Goal: Information Seeking & Learning: Stay updated

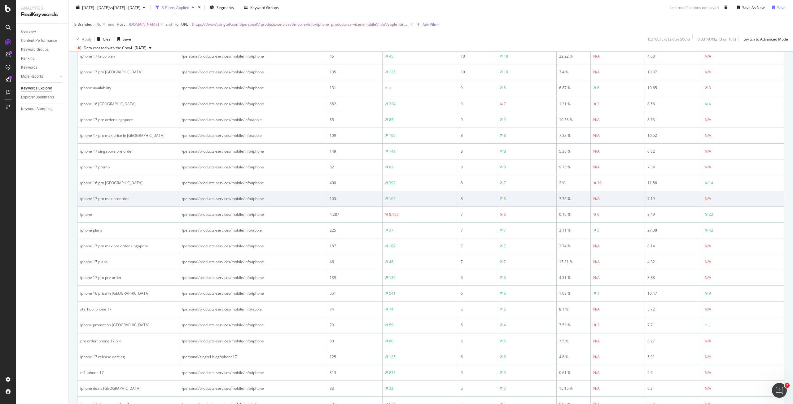
scroll to position [631, 0]
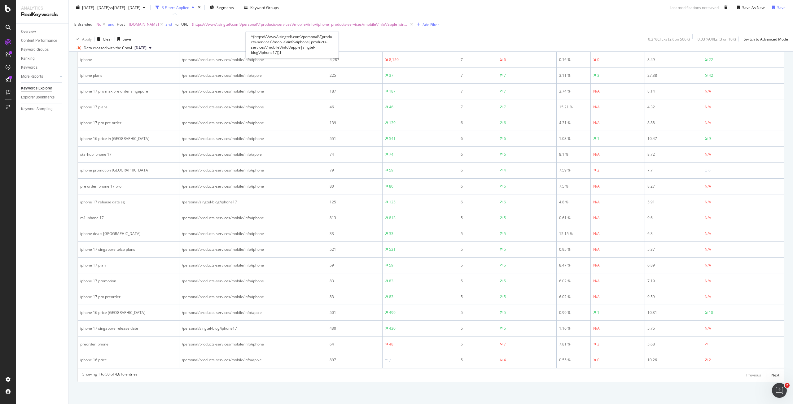
click at [325, 24] on span "(https:\/\/www\.singtel\.com\/personal\/(products-services\/mobile\/info\/iphon…" at bounding box center [300, 24] width 217 height 9
click at [447, 40] on div "Apply Clear Save 0.3 % Clicks ( 2K on 506K ) 0.03 % URLs ( 3 on 10K ) Switch to…" at bounding box center [431, 39] width 725 height 10
click at [772, 377] on div "Next" at bounding box center [776, 375] width 8 height 5
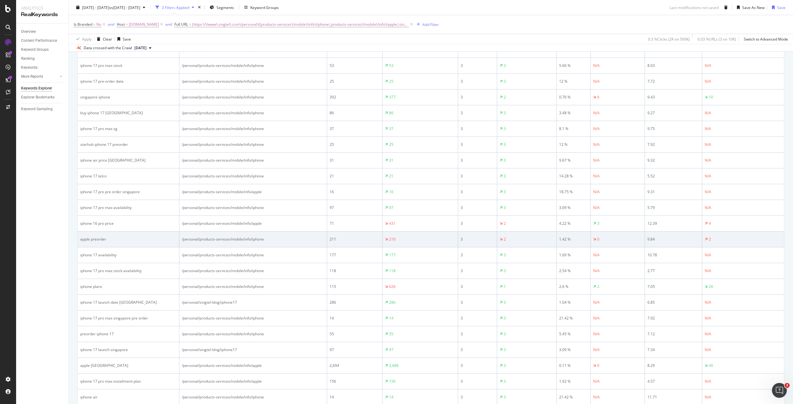
scroll to position [631, 0]
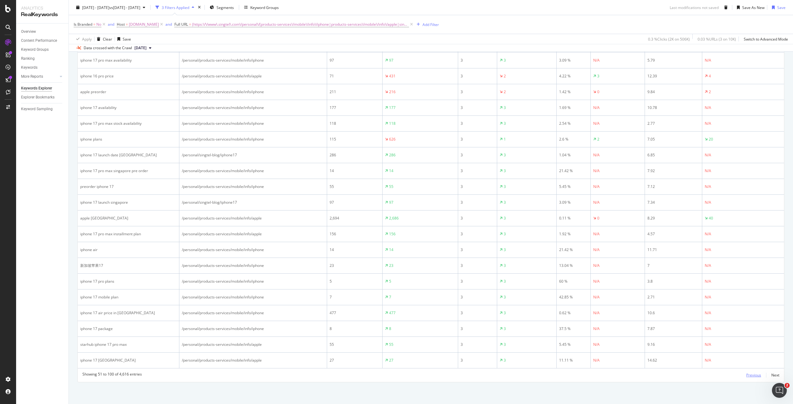
click at [753, 375] on div "Previous" at bounding box center [754, 375] width 15 height 5
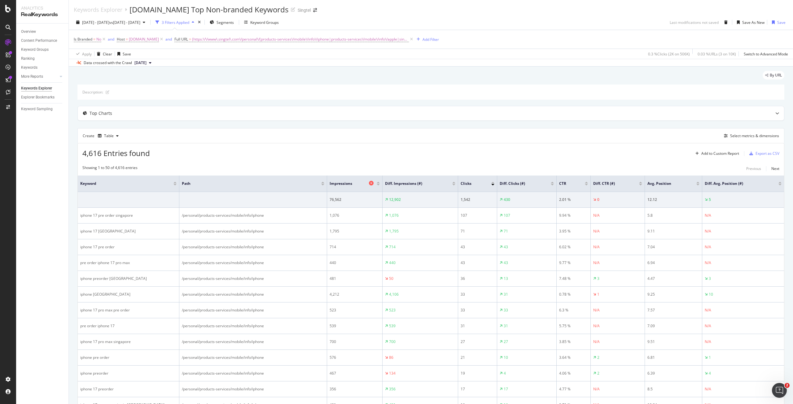
scroll to position [0, 0]
click at [756, 155] on div "Export as CSV" at bounding box center [768, 154] width 24 height 5
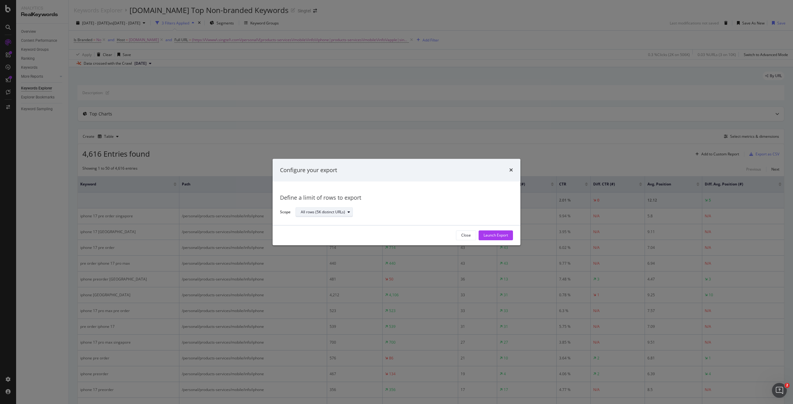
click at [326, 213] on div "All rows (5K distinct URLs)" at bounding box center [323, 213] width 44 height 4
click at [323, 235] on div "Define a limit" at bounding box center [314, 233] width 23 height 5
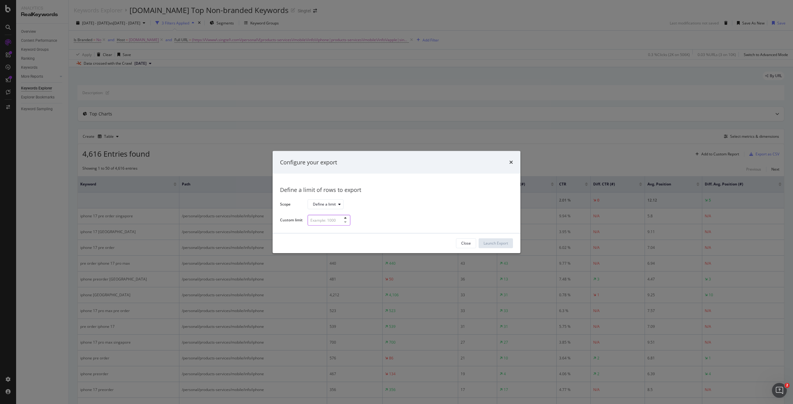
click at [323, 220] on input "modal" at bounding box center [329, 220] width 43 height 11
type input "100"
click at [490, 243] on div "Launch Export" at bounding box center [496, 243] width 24 height 5
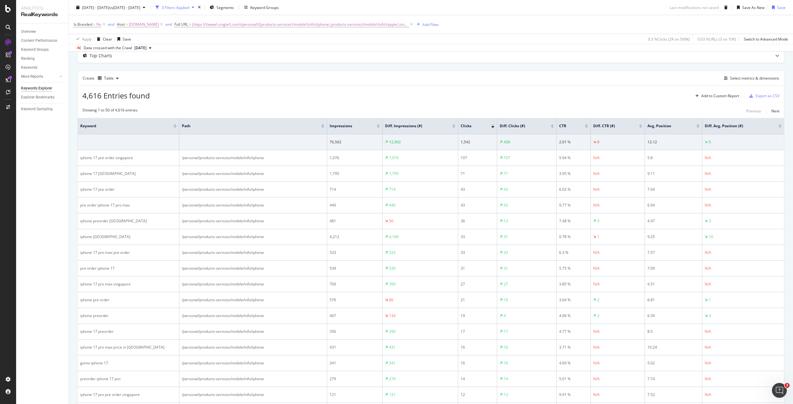
scroll to position [62, 0]
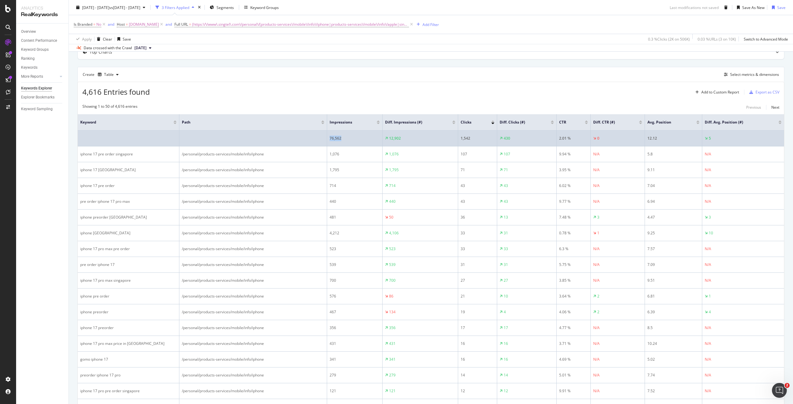
drag, startPoint x: 355, startPoint y: 138, endPoint x: 322, endPoint y: 143, distance: 33.2
click at [322, 143] on tr "76,562 12,902 1,542 430 2.01 % 0 12.12 5" at bounding box center [431, 139] width 707 height 16
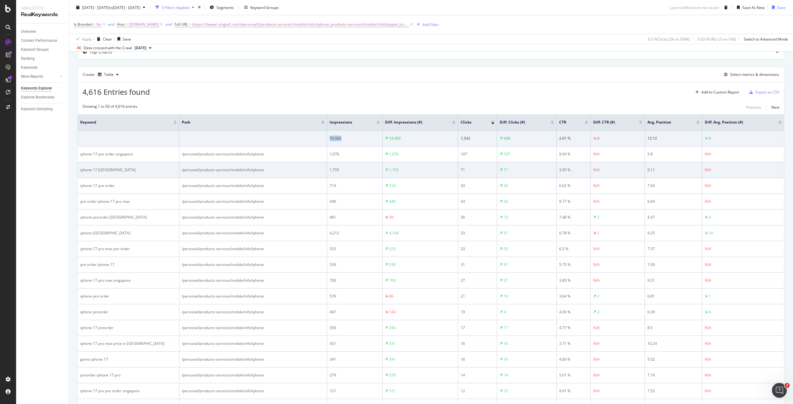
copy tr "76,562"
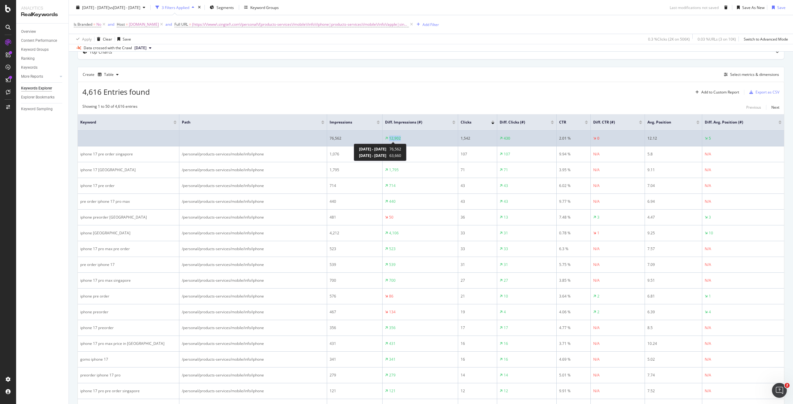
drag, startPoint x: 422, startPoint y: 138, endPoint x: 389, endPoint y: 135, distance: 33.9
click at [389, 136] on div "12,902" at bounding box center [420, 139] width 70 height 6
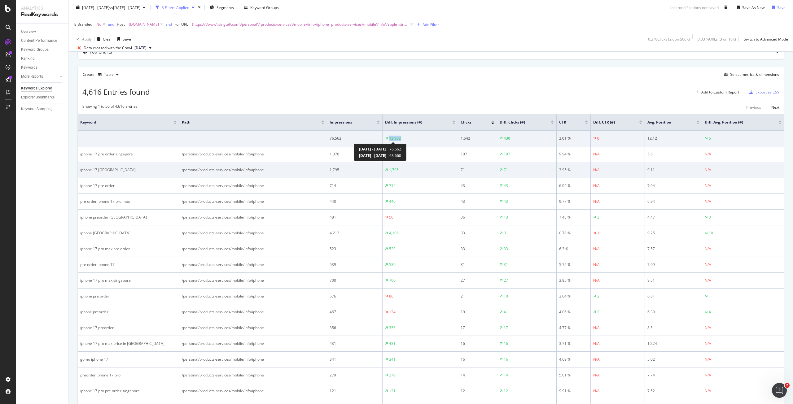
copy div "12,902"
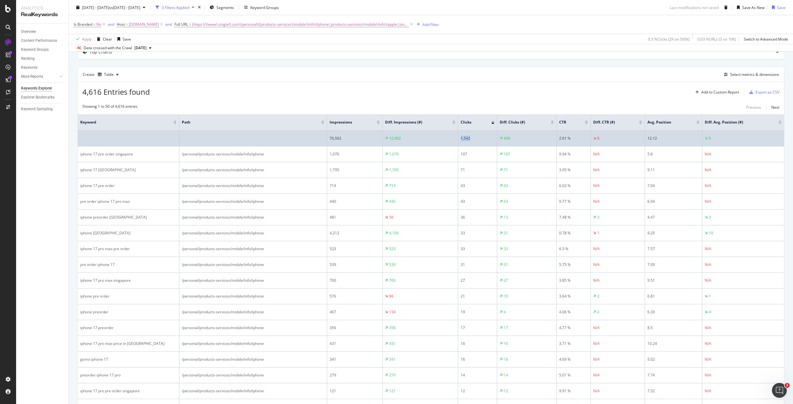
drag, startPoint x: 485, startPoint y: 137, endPoint x: 459, endPoint y: 135, distance: 25.8
click at [459, 135] on td "1,542" at bounding box center [477, 139] width 39 height 16
copy div "1,542"
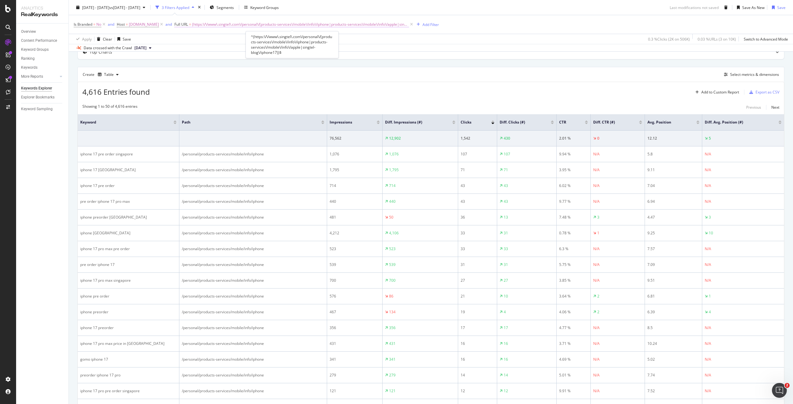
click at [352, 25] on span "(https:\/\/www\.singtel\.com\/personal\/(products-services\/mobile\/info\/iphon…" at bounding box center [300, 24] width 217 height 9
click at [214, 49] on input "^(https:\/\/www\.singtel\.com\/personal\/(products-services\/mobile\/info\/ipho…" at bounding box center [209, 50] width 59 height 10
click at [146, 3] on div "2025 Sep. 1st - Sep. 24th vs 2024 Sep. 1st - Sep. 24th" at bounding box center [111, 7] width 74 height 9
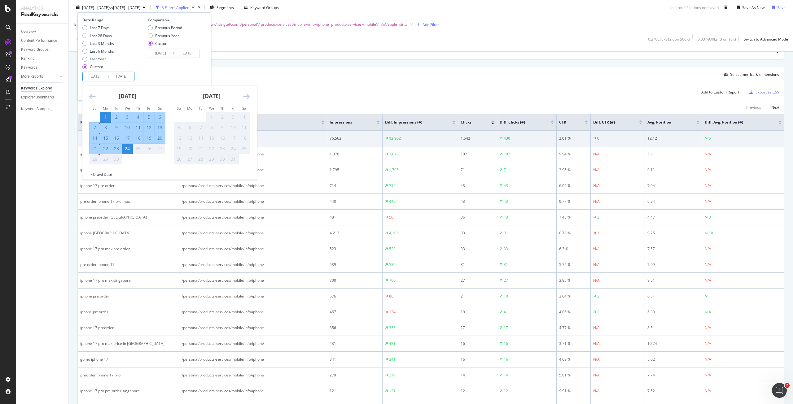
click at [98, 75] on input "[DATE]" at bounding box center [95, 76] width 25 height 9
click at [92, 127] on div "7" at bounding box center [95, 128] width 11 height 6
click at [106, 115] on div "1" at bounding box center [105, 117] width 11 height 6
type input "[DATE]"
click at [97, 125] on div "7" at bounding box center [95, 128] width 11 height 6
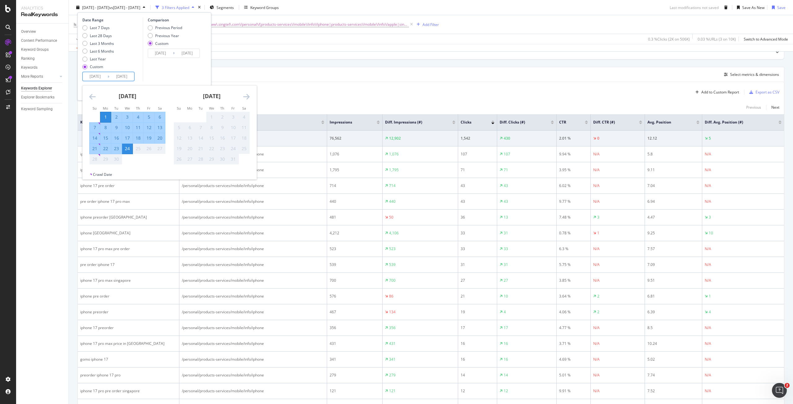
type input "2025/09/07"
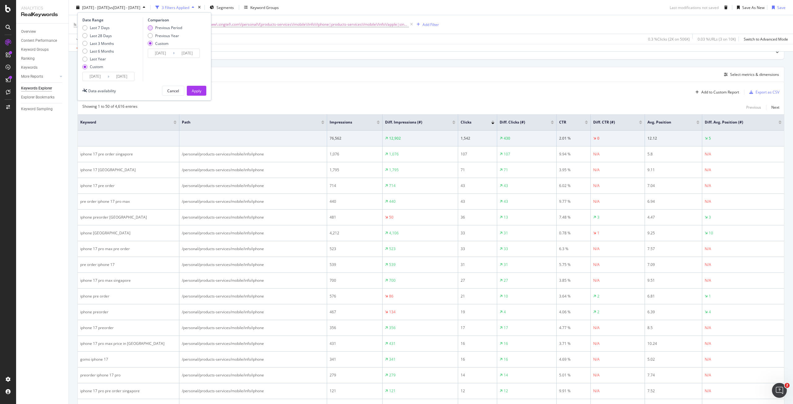
click at [170, 27] on div "Previous Period" at bounding box center [168, 27] width 27 height 5
type input "2025/08/25"
type input "2025/08/31"
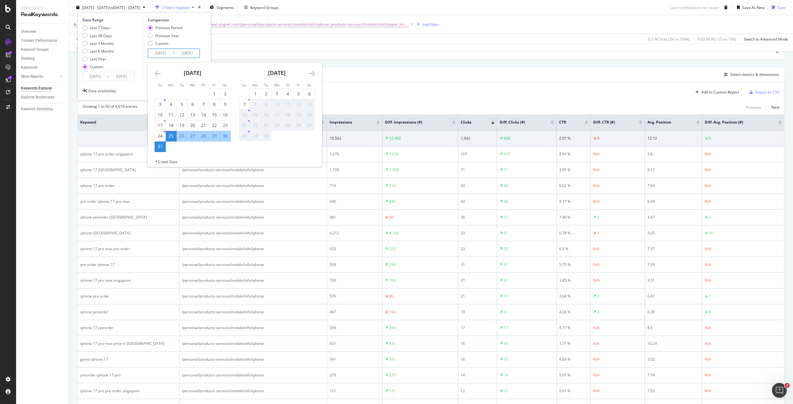
click at [162, 54] on input "2025/08/25" at bounding box center [160, 53] width 25 height 9
click at [205, 38] on div "Date Range Last 7 Days Last 28 Days Last 3 Months Last 6 Months Last Year Custo…" at bounding box center [144, 49] width 124 height 64
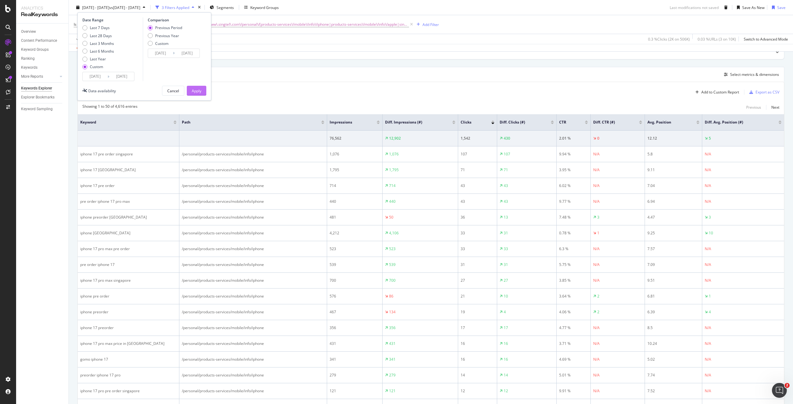
click at [199, 89] on div "Apply" at bounding box center [197, 90] width 10 height 5
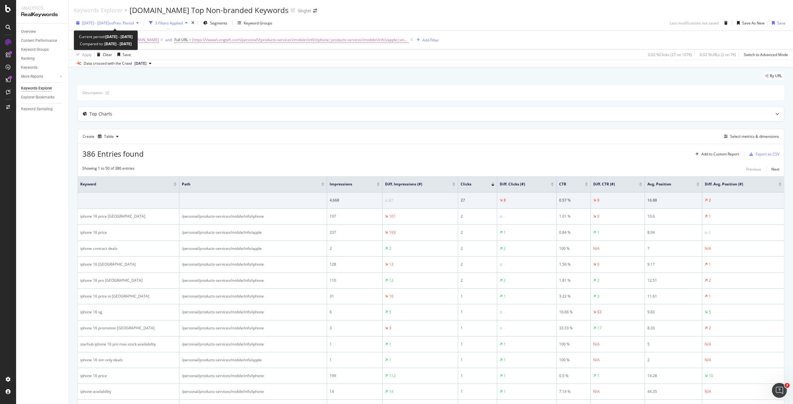
click at [126, 25] on span "vs Prev. Period" at bounding box center [121, 22] width 24 height 5
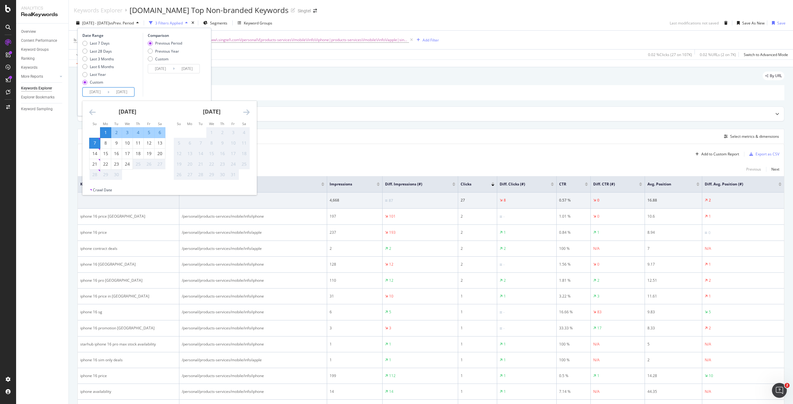
click at [106, 95] on input "[DATE]" at bounding box center [95, 92] width 25 height 9
click at [142, 43] on div "Date Range Last 7 Days Last 28 Days Last 3 Months Last 6 Months Last Year Custo…" at bounding box center [144, 65] width 124 height 64
click at [98, 95] on input "[DATE]" at bounding box center [95, 92] width 25 height 9
click at [94, 133] on td "Calendar" at bounding box center [95, 132] width 11 height 11
click at [92, 112] on icon "Move backward to switch to the previous month." at bounding box center [92, 111] width 7 height 7
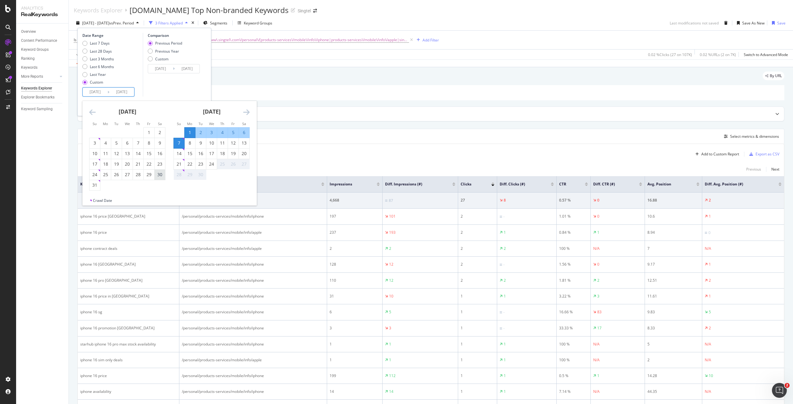
click at [162, 173] on div "30" at bounding box center [160, 175] width 11 height 6
type input "2025/08/30"
type input "2025/08/21"
type input "2025/08/29"
click at [243, 131] on div "6" at bounding box center [244, 133] width 11 height 6
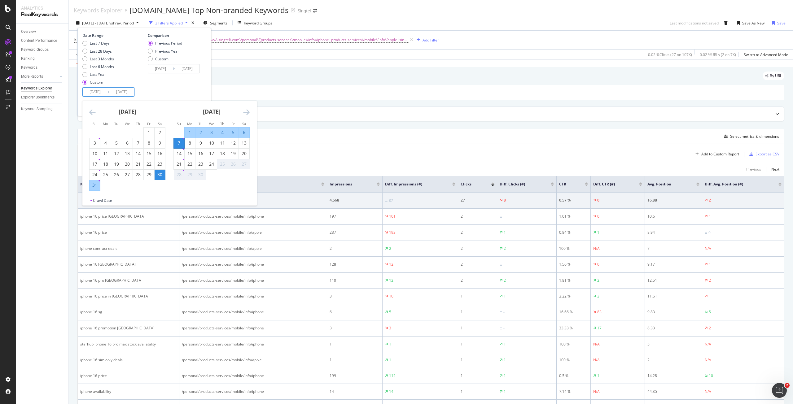
type input "2025/09/06"
type input "2025/08/22"
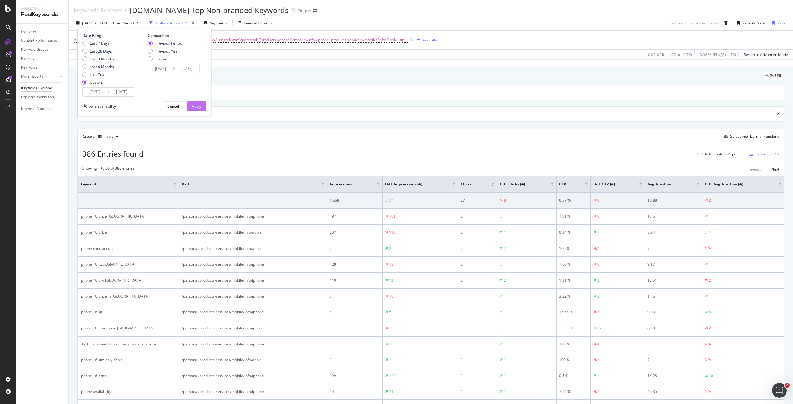
click at [197, 108] on div "Apply" at bounding box center [197, 106] width 10 height 5
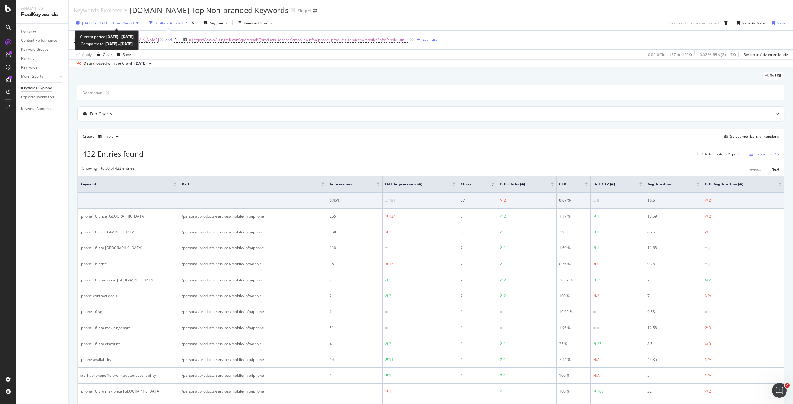
click at [106, 23] on span "2025 Aug. 30th - Sep. 6th" at bounding box center [95, 22] width 27 height 5
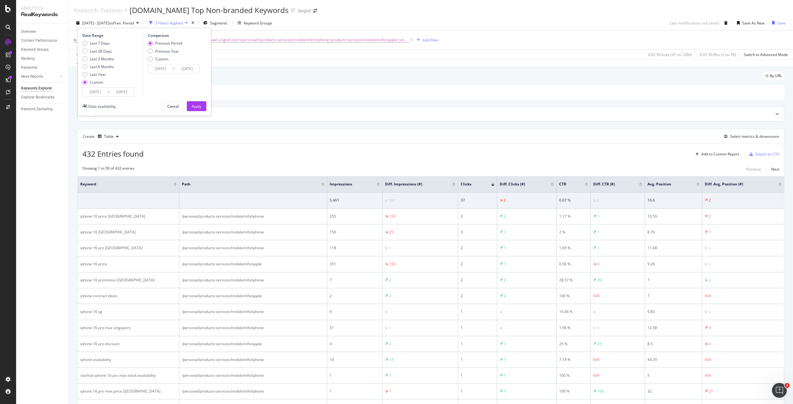
click at [92, 93] on input "2025/08/30" at bounding box center [95, 92] width 25 height 9
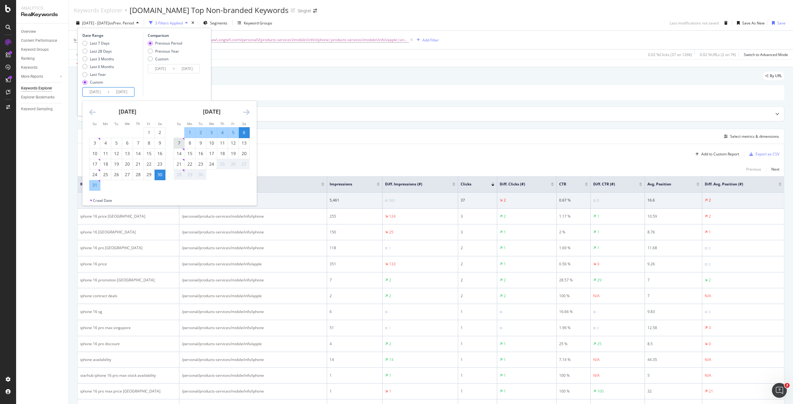
click at [180, 145] on div "7" at bounding box center [179, 143] width 11 height 6
type input "2025/09/07"
click at [242, 141] on div "13" at bounding box center [244, 143] width 11 height 6
type input "2025/09/13"
type input "2025/08/31"
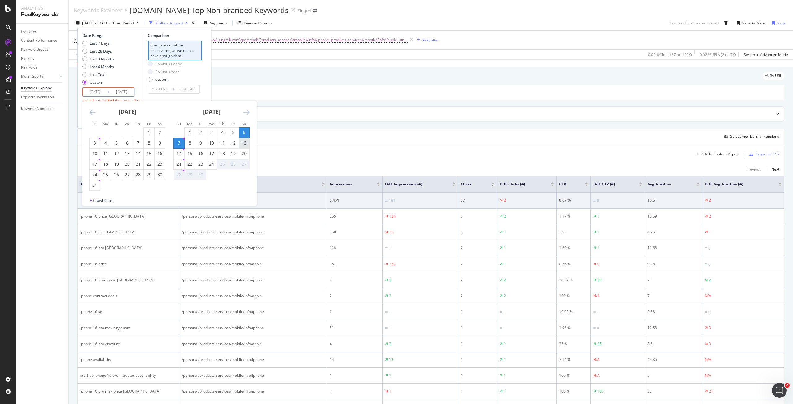
type input "2025/09/06"
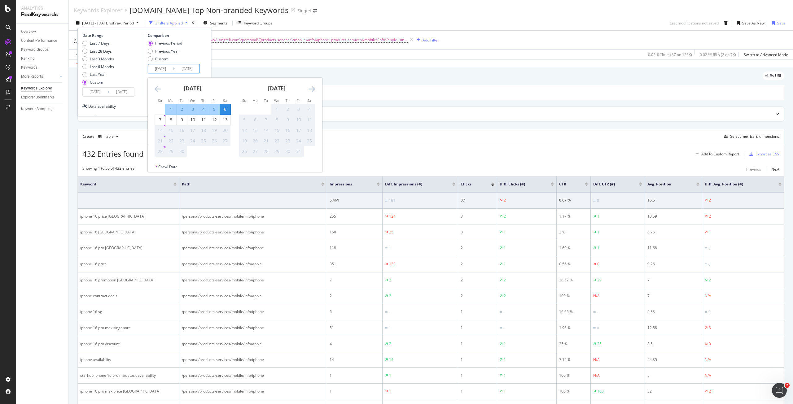
click at [160, 73] on input "2025/08/31" at bounding box center [160, 68] width 25 height 9
click at [199, 44] on div "Previous Period Previous Year Custom" at bounding box center [175, 52] width 54 height 23
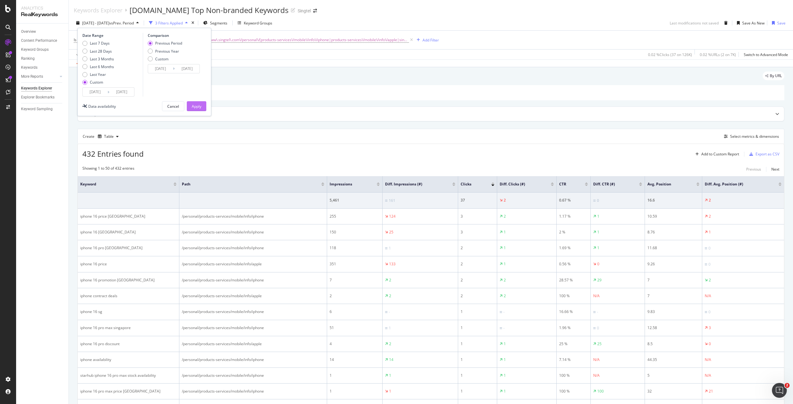
click at [202, 107] on button "Apply" at bounding box center [197, 106] width 20 height 10
click at [756, 155] on div "Export as CSV" at bounding box center [768, 154] width 24 height 5
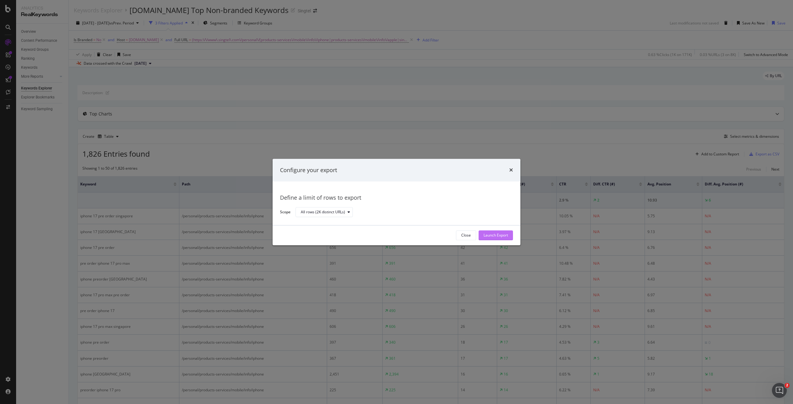
click at [494, 236] on div "Launch Export" at bounding box center [496, 235] width 24 height 5
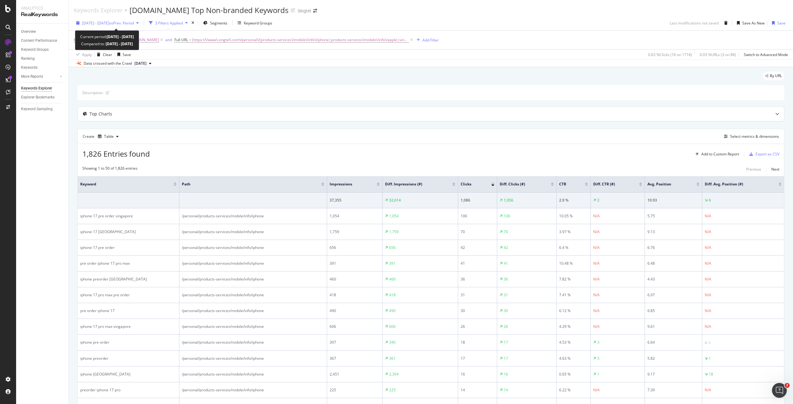
click at [127, 21] on span "vs Prev. Period" at bounding box center [121, 22] width 24 height 5
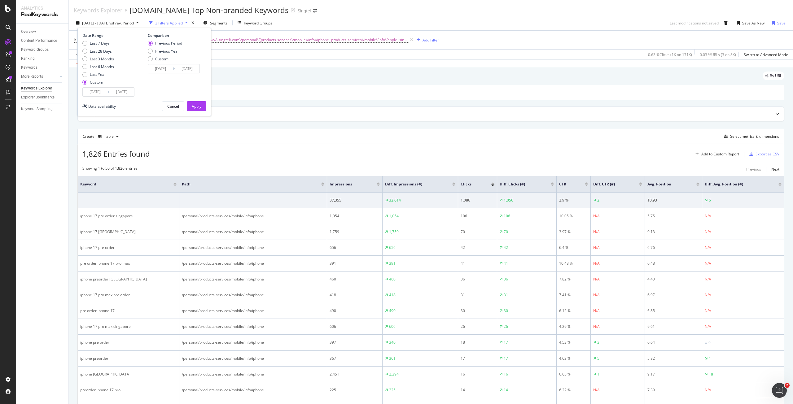
click at [94, 90] on input "2025/09/07" at bounding box center [95, 92] width 25 height 9
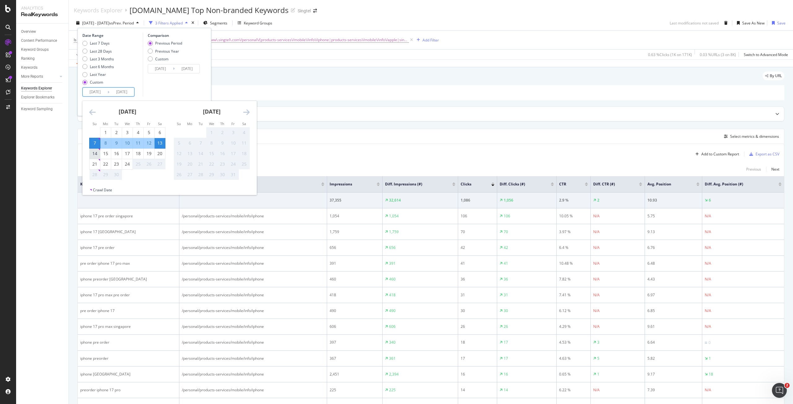
click at [98, 155] on div "14" at bounding box center [95, 154] width 11 height 6
type input "2025/09/14"
click at [160, 151] on div "20" at bounding box center [160, 154] width 11 height 6
type input "2025/09/20"
type input "2025/09/07"
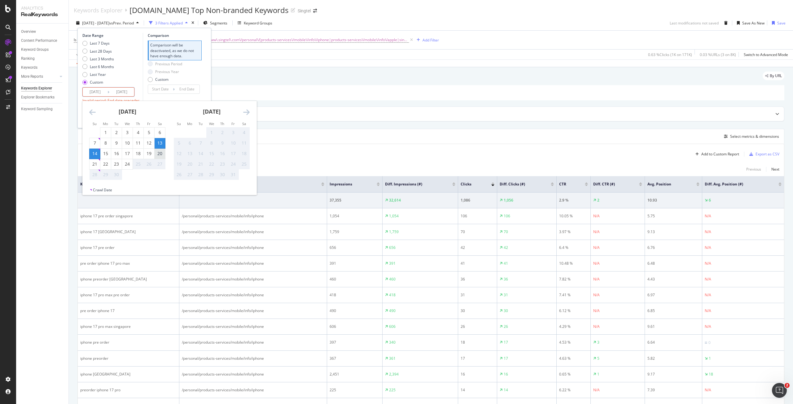
type input "2025/09/13"
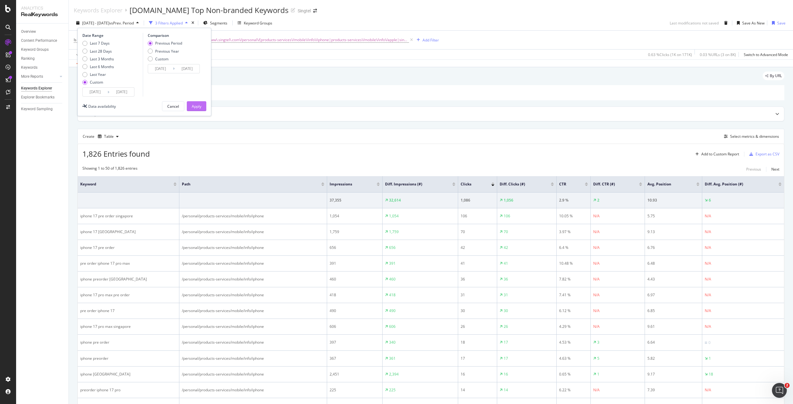
click at [195, 106] on div "Apply" at bounding box center [197, 106] width 10 height 5
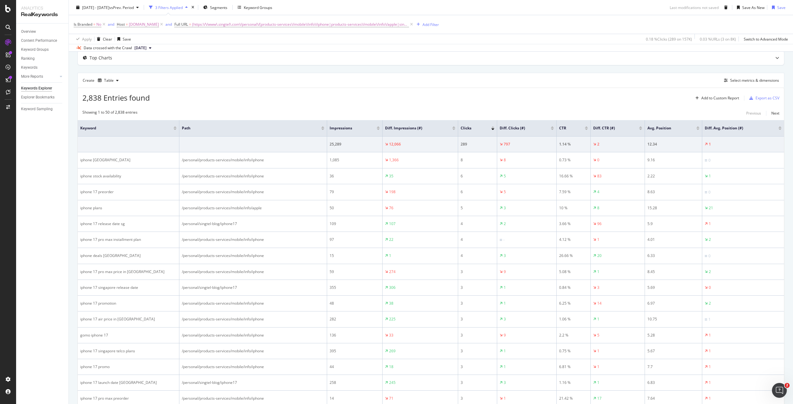
scroll to position [31, 0]
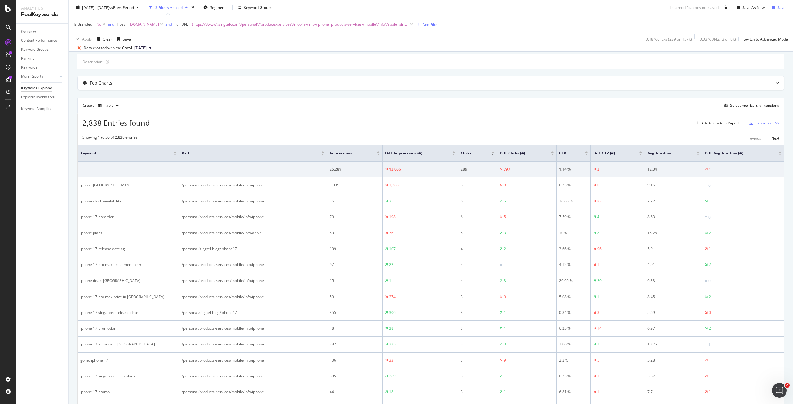
click at [756, 121] on div "Export as CSV" at bounding box center [768, 123] width 24 height 5
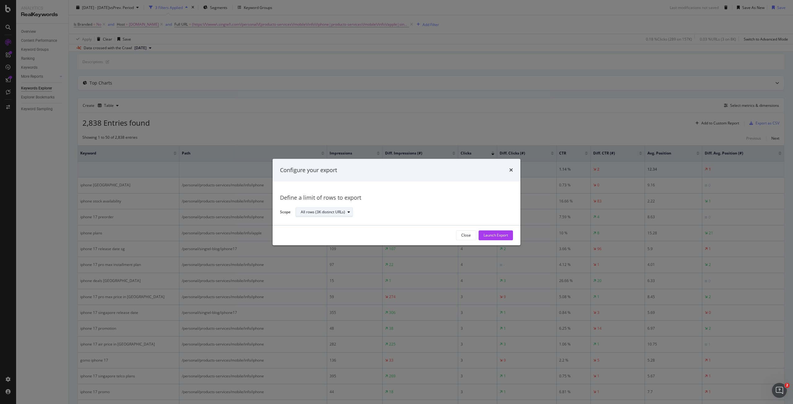
click at [346, 214] on div "modal" at bounding box center [348, 213] width 7 height 4
click at [334, 228] on div "All rows (3K distinct URLs) Define a limit" at bounding box center [327, 228] width 58 height 18
click at [334, 232] on div "Define a limit" at bounding box center [327, 233] width 58 height 8
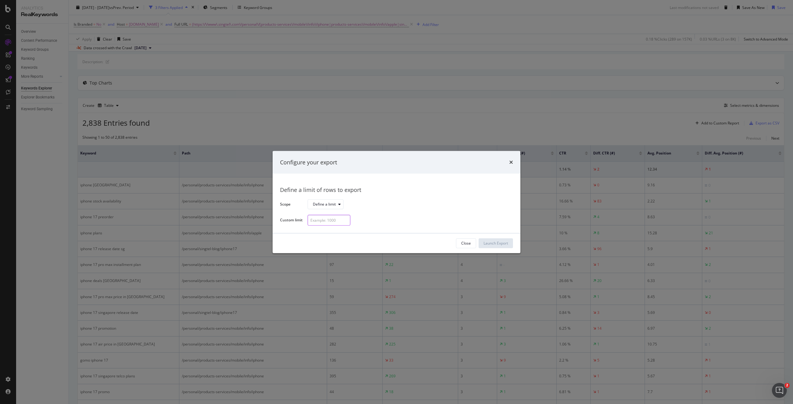
click at [320, 219] on input "modal" at bounding box center [329, 220] width 43 height 11
type input "100"
click at [505, 243] on div "Launch Export" at bounding box center [496, 243] width 24 height 5
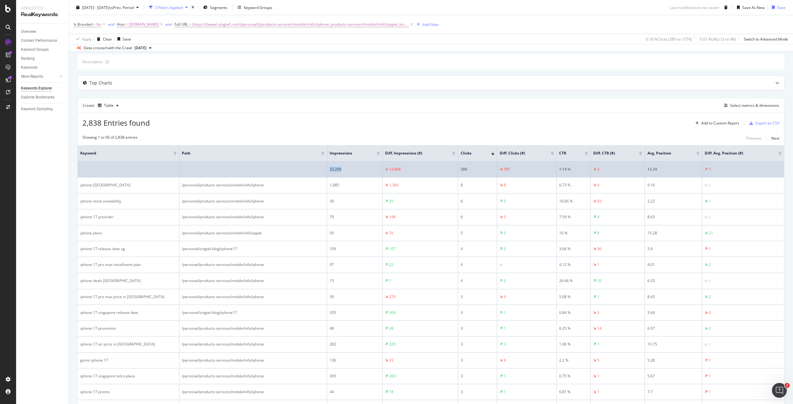
drag, startPoint x: 349, startPoint y: 170, endPoint x: 307, endPoint y: 175, distance: 41.8
click at [307, 175] on tr "25,289 12,066 289 797 1.14 % 2 12.34 1" at bounding box center [431, 170] width 707 height 16
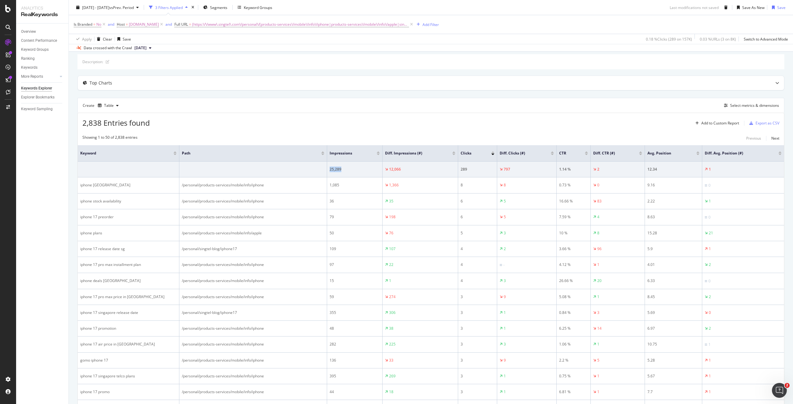
copy tr "25,289"
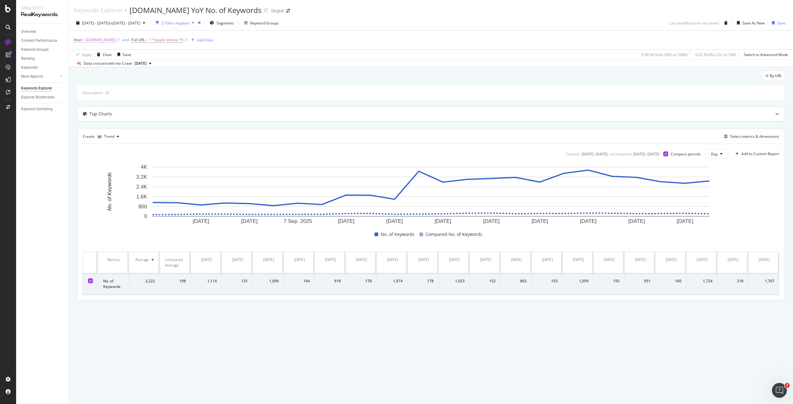
click at [111, 41] on span "[DOMAIN_NAME]" at bounding box center [101, 40] width 30 height 9
click at [128, 65] on input "[DOMAIN_NAME]" at bounding box center [108, 66] width 59 height 10
click at [119, 76] on span "www.singtel.com" at bounding box center [104, 73] width 46 height 5
type input "www.singtel.com"
click at [135, 79] on div "button" at bounding box center [133, 79] width 8 height 4
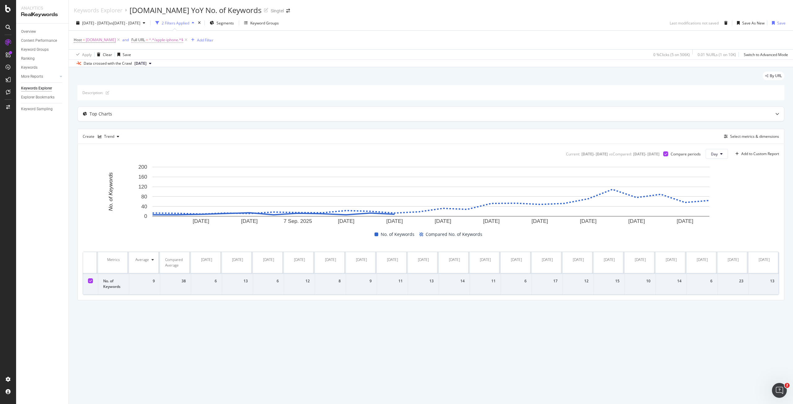
click at [165, 40] on span "^.*/apple-iphone.*$" at bounding box center [166, 40] width 34 height 9
click at [156, 66] on input "/apple-iphone" at bounding box center [166, 66] width 59 height 10
paste input "^(https:\/\/www\.singtel\.com\/personal\/(products-services\/mobile\/info\/ipho…"
type input "^(https:\/\/www\.singtel\.com\/personal\/(products-services\/mobile\/info\/ipho…"
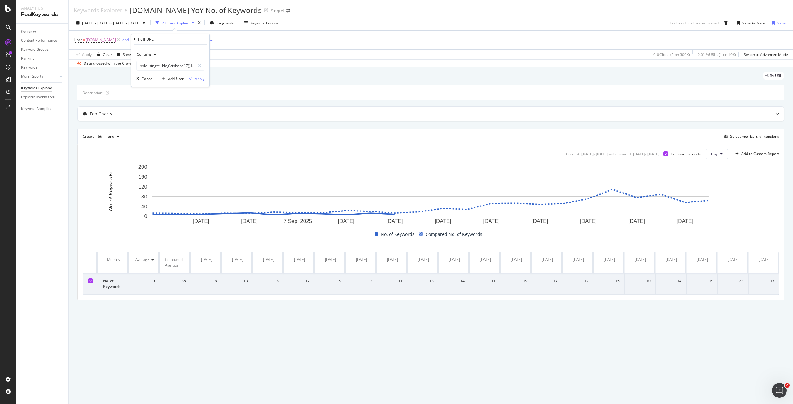
scroll to position [0, 0]
click at [154, 57] on div "Contains" at bounding box center [170, 55] width 68 height 10
click at [163, 131] on span "Matches regex" at bounding box center [152, 131] width 26 height 5
click at [192, 80] on icon "button" at bounding box center [190, 79] width 3 height 4
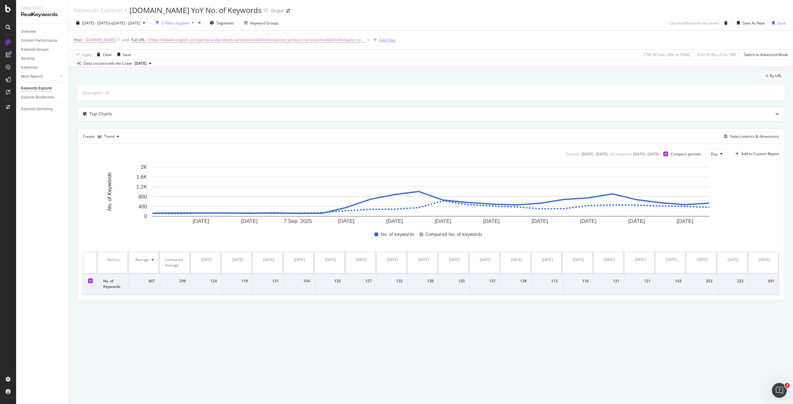
click at [380, 39] on div "Add Filter" at bounding box center [388, 39] width 16 height 5
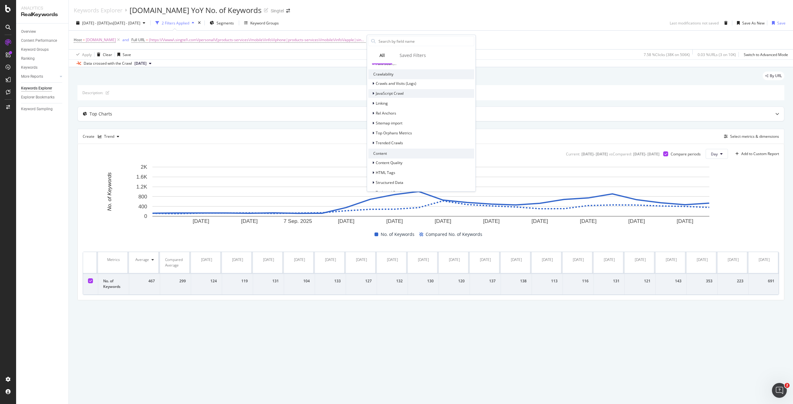
scroll to position [185, 0]
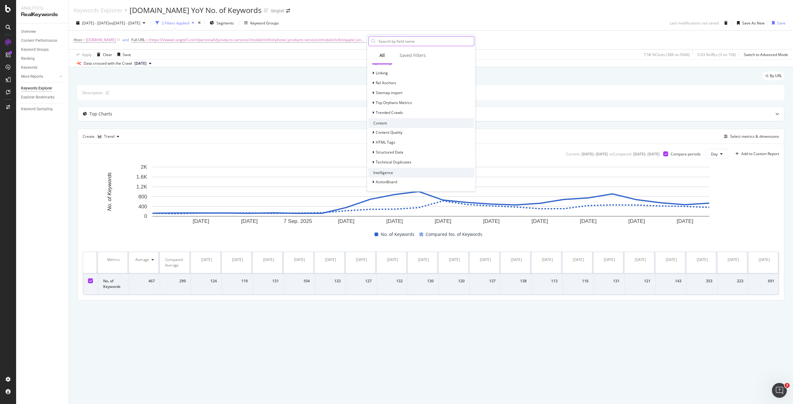
click at [415, 40] on input "text" at bounding box center [426, 41] width 96 height 9
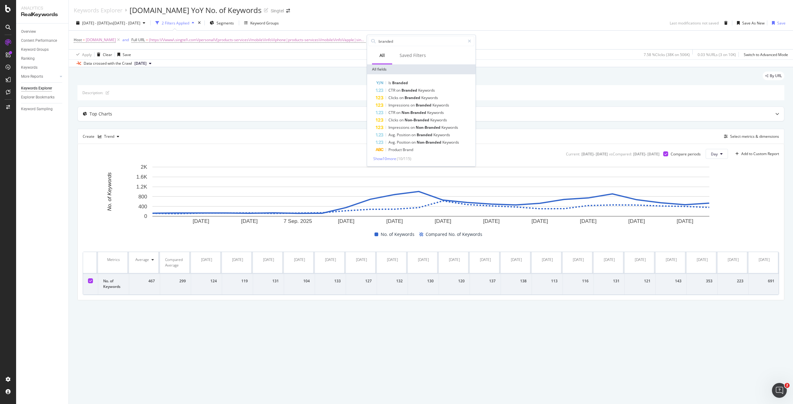
scroll to position [0, 0]
type input "branded"
click at [403, 82] on span "Branded" at bounding box center [400, 82] width 16 height 5
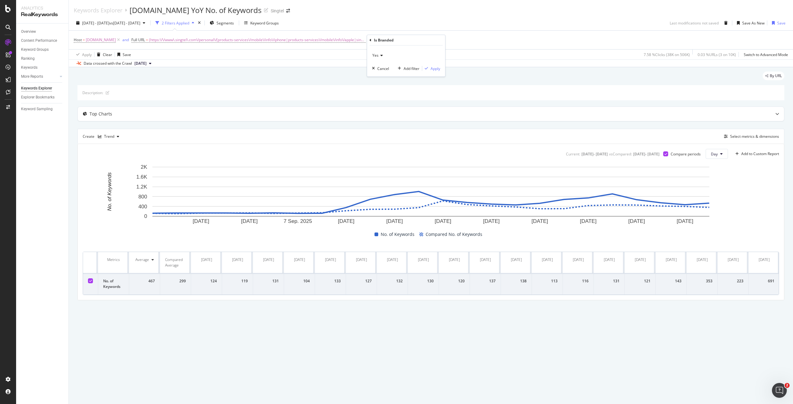
click at [380, 57] on icon at bounding box center [381, 56] width 4 height 4
click at [384, 73] on div "No" at bounding box center [407, 76] width 66 height 8
drag, startPoint x: 441, startPoint y: 69, endPoint x: 438, endPoint y: 67, distance: 4.4
click at [441, 69] on div "No Cancel Add filter Apply" at bounding box center [406, 61] width 78 height 31
click at [437, 66] on button "Apply" at bounding box center [431, 68] width 18 height 6
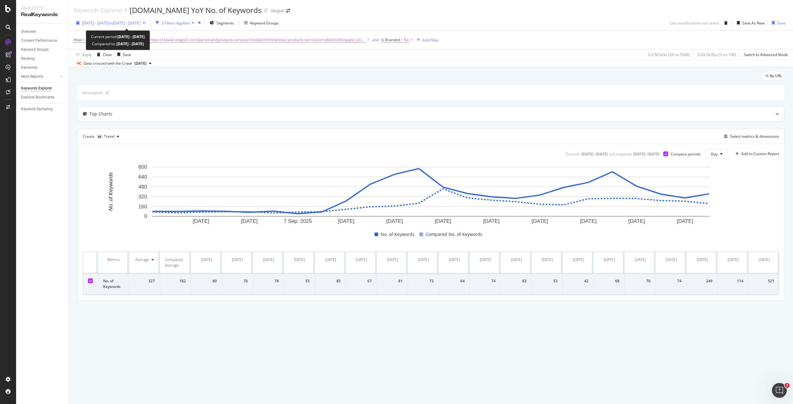
click at [143, 19] on div "2025 Sep. 1st - Sep. 24th vs 2024 Sep. 1st - Sep. 24th" at bounding box center [111, 22] width 74 height 9
click at [107, 42] on span "[DOMAIN_NAME]" at bounding box center [101, 40] width 30 height 9
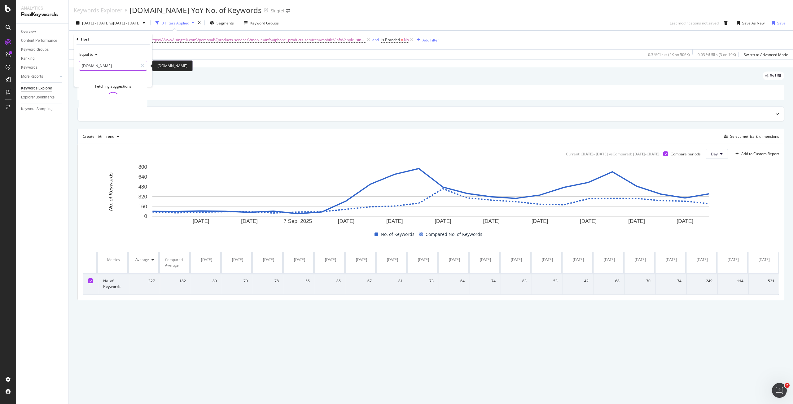
click at [110, 64] on input "[DOMAIN_NAME]" at bounding box center [108, 66] width 59 height 10
click at [113, 78] on span "shop.singtel.com" at bounding box center [105, 80] width 49 height 5
type input "shop.singtel.com"
click at [136, 81] on div "button" at bounding box center [133, 79] width 8 height 4
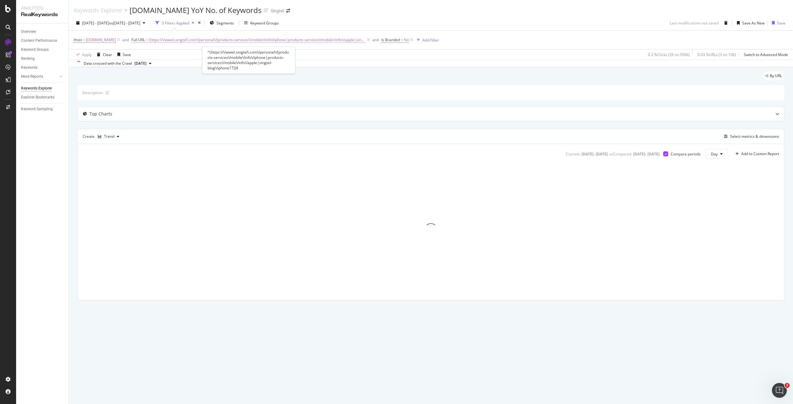
click at [216, 37] on span "(https:\/\/www\.singtel\.com\/personal\/(products-services\/mobile\/info\/iphon…" at bounding box center [257, 40] width 217 height 9
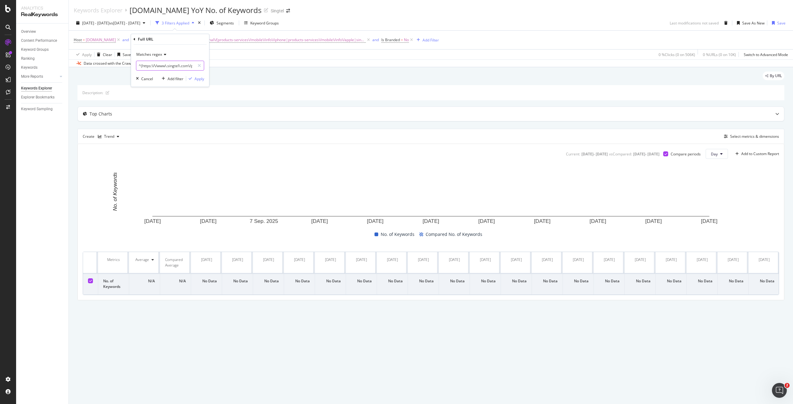
click at [167, 67] on input "^(https:\/\/www\.singtel\.com\/personal\/(products-services\/mobile\/info\/ipho…" at bounding box center [165, 66] width 59 height 10
type input "apple-iphone"
click at [201, 78] on div "Apply" at bounding box center [200, 78] width 10 height 5
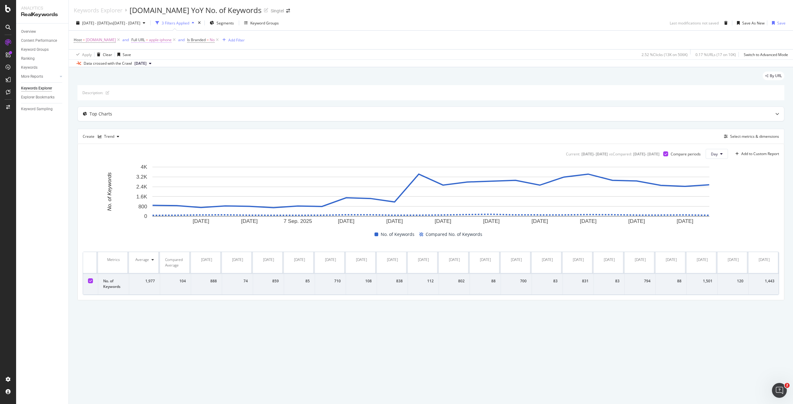
click at [149, 39] on span "apple-iphone" at bounding box center [160, 40] width 23 height 9
click at [161, 54] on span "Matches regex" at bounding box center [149, 54] width 26 height 5
click at [171, 114] on div "Contains" at bounding box center [171, 116] width 66 height 8
click at [139, 65] on input "apple-iphone" at bounding box center [165, 66] width 59 height 10
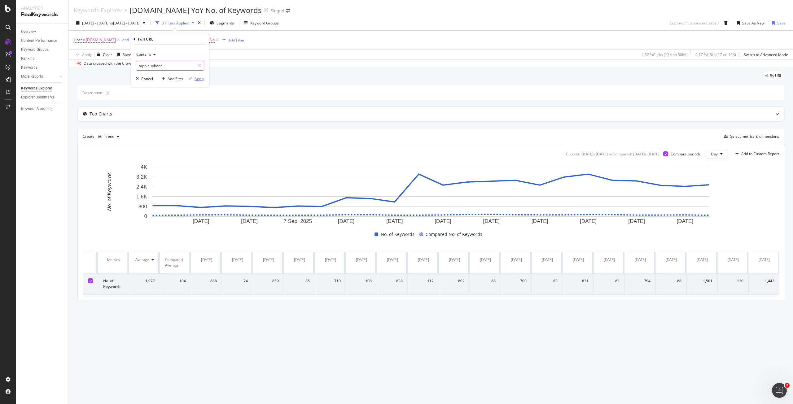
type input "/apple-iphone"
click at [191, 77] on icon "button" at bounding box center [190, 79] width 3 height 4
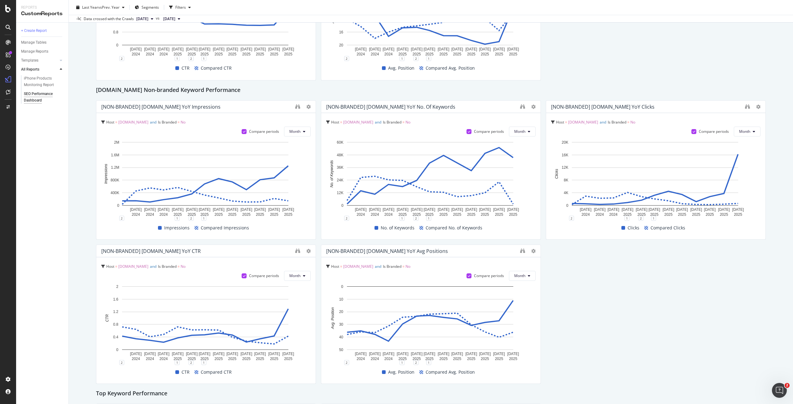
scroll to position [624, 0]
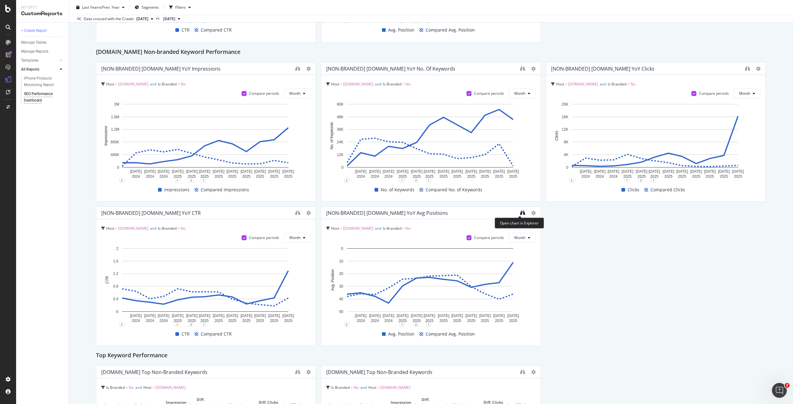
click at [520, 214] on icon "binoculars" at bounding box center [522, 212] width 5 height 5
click at [520, 66] on icon "binoculars" at bounding box center [522, 68] width 5 height 5
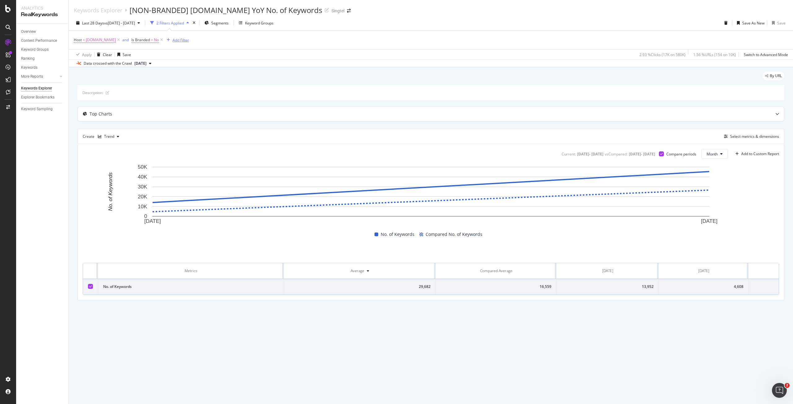
click at [186, 40] on div "Add Filter" at bounding box center [181, 39] width 16 height 5
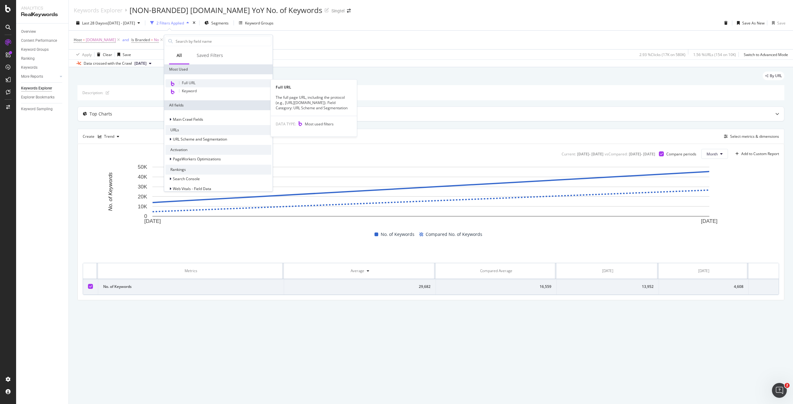
click at [193, 82] on span "Full URL" at bounding box center [189, 82] width 14 height 5
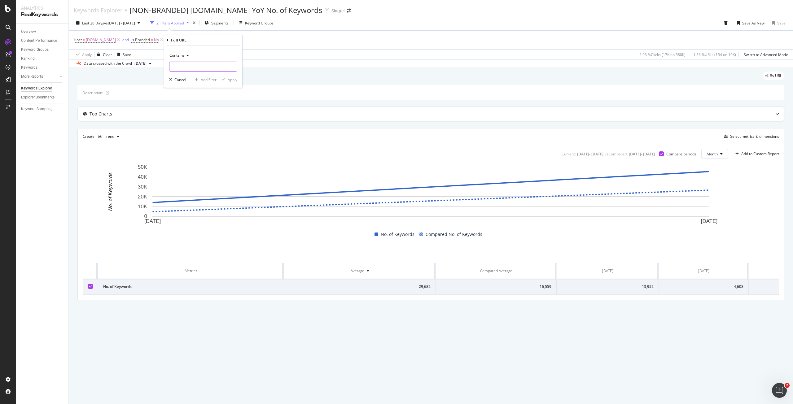
click at [196, 65] on input "text" at bounding box center [204, 67] width 68 height 10
type input "/apple-iphone"
click at [239, 80] on div "Contains /apple-iphone Cancel Add filter Apply" at bounding box center [203, 67] width 78 height 42
click at [236, 78] on div "Apply" at bounding box center [233, 79] width 10 height 5
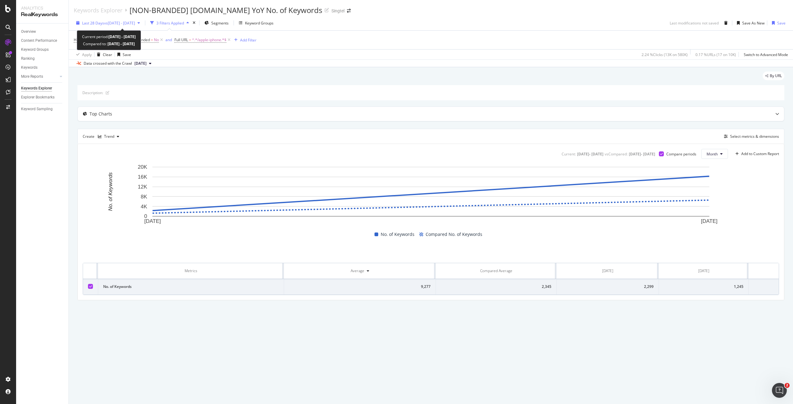
click at [135, 24] on span "vs [DATE] - [DATE]" at bounding box center [119, 22] width 31 height 5
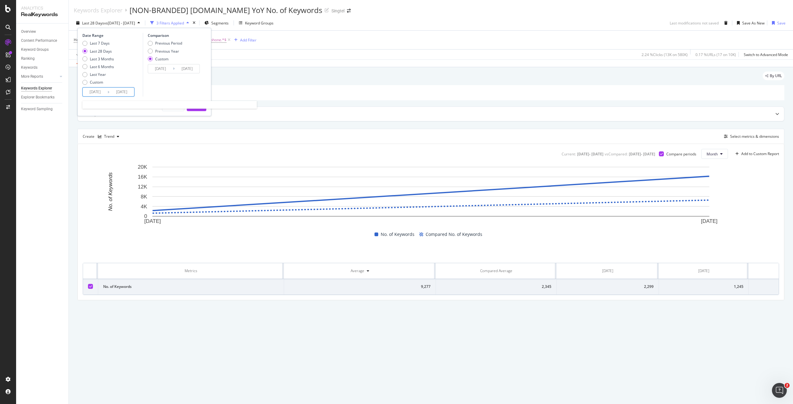
click at [100, 94] on input "[DATE]" at bounding box center [95, 92] width 25 height 9
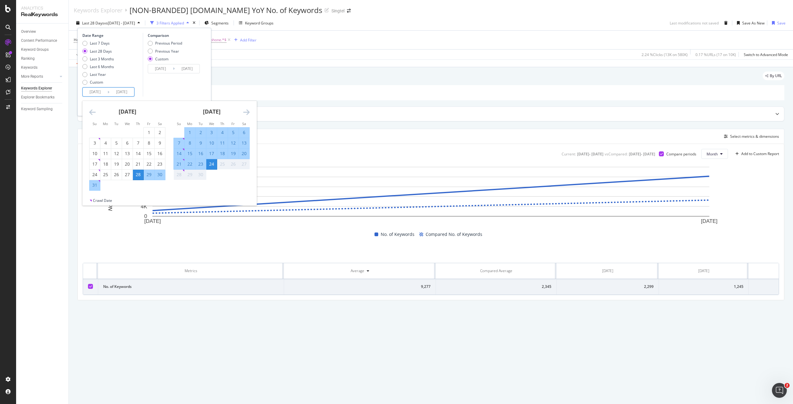
click at [188, 131] on div "1" at bounding box center [190, 133] width 11 height 6
type input "[DATE]"
click at [214, 163] on div "24" at bounding box center [211, 164] width 11 height 6
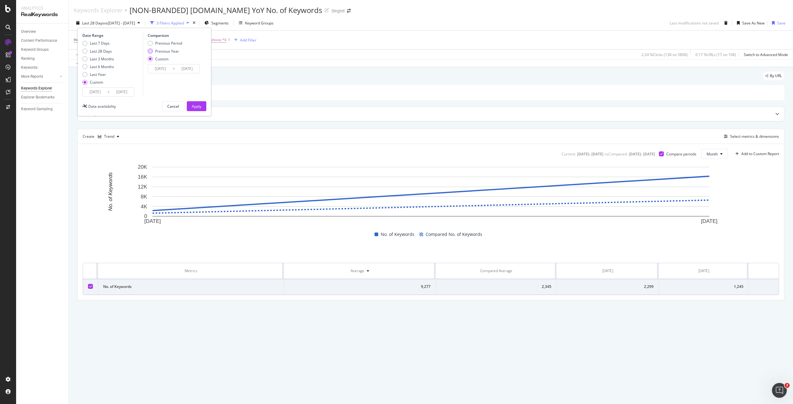
click at [159, 50] on div "Previous Year" at bounding box center [167, 51] width 24 height 5
type input "[DATE]"
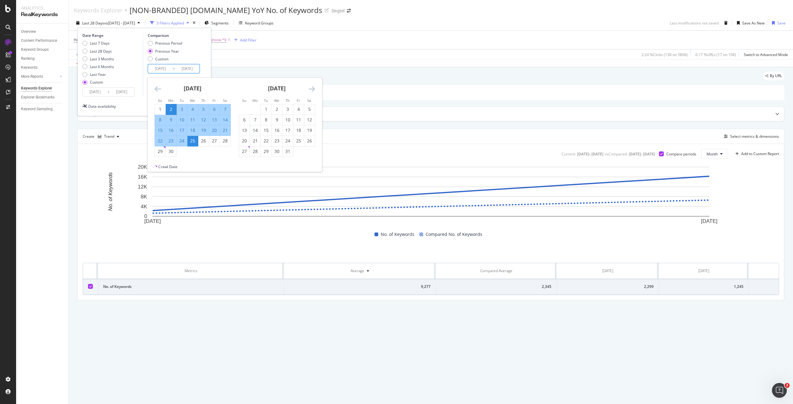
click at [160, 65] on input "[DATE]" at bounding box center [160, 68] width 25 height 9
click at [162, 108] on div "1" at bounding box center [160, 109] width 11 height 6
type input "[DATE]"
click at [178, 69] on input "[DATE]" at bounding box center [187, 68] width 25 height 9
click at [185, 140] on div "24" at bounding box center [182, 141] width 11 height 6
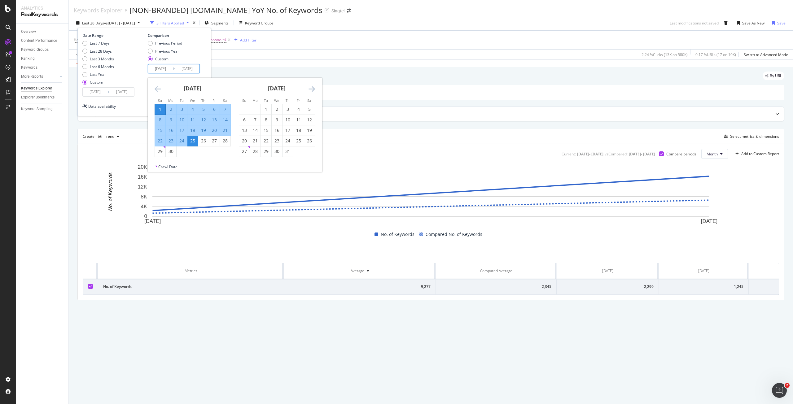
type input "[DATE]"
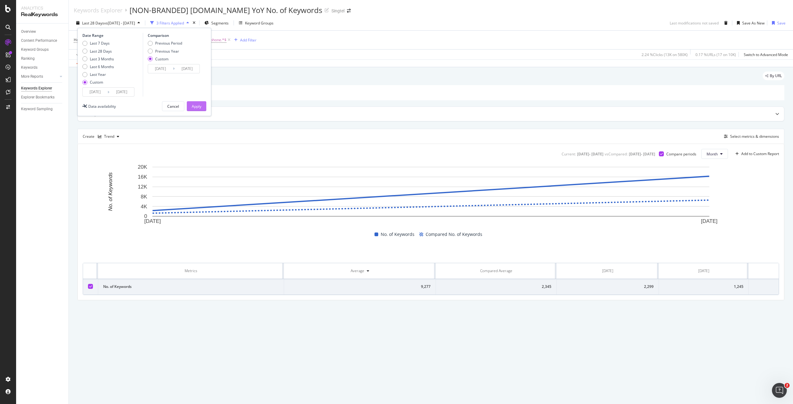
click at [202, 108] on button "Apply" at bounding box center [197, 106] width 20 height 10
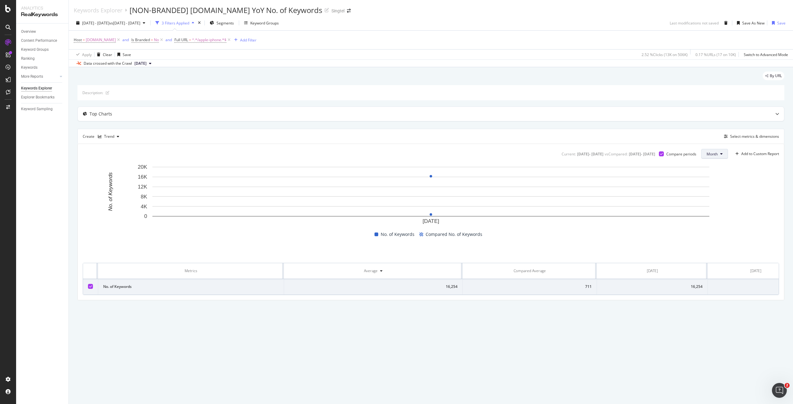
click at [723, 155] on button "Month" at bounding box center [715, 154] width 27 height 10
click at [716, 161] on div "Day" at bounding box center [712, 164] width 22 height 11
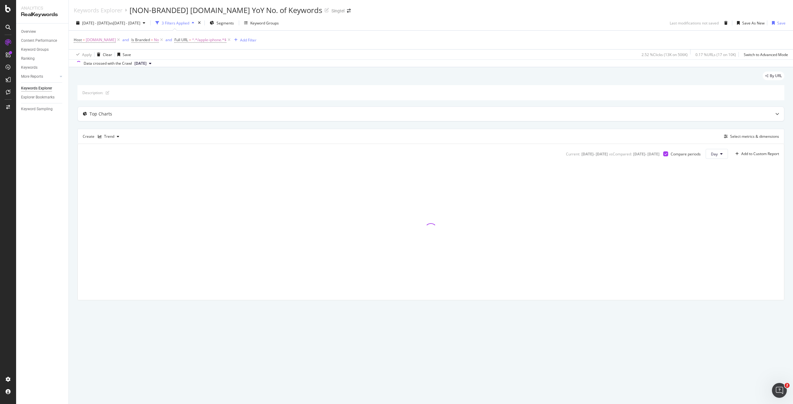
click at [715, 164] on div at bounding box center [431, 229] width 697 height 131
